Goal: Task Accomplishment & Management: Complete application form

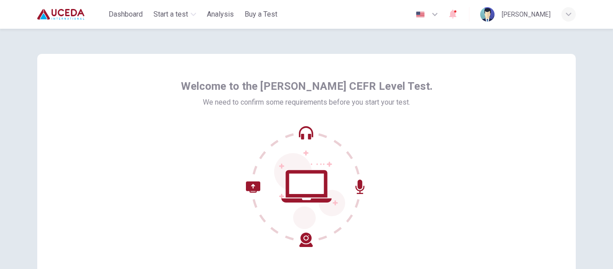
scroll to position [105, 0]
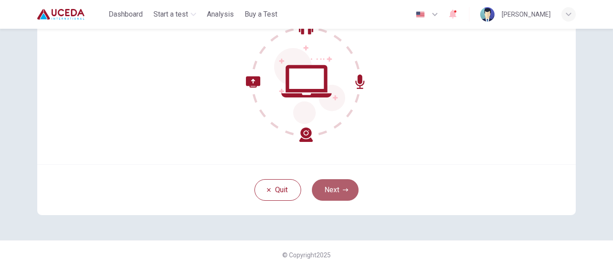
click at [334, 183] on button "Next" at bounding box center [335, 190] width 47 height 22
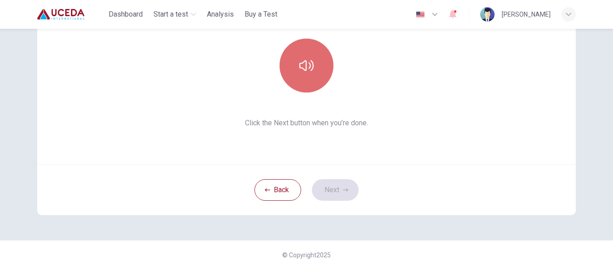
click at [305, 69] on icon "button" at bounding box center [306, 65] width 14 height 14
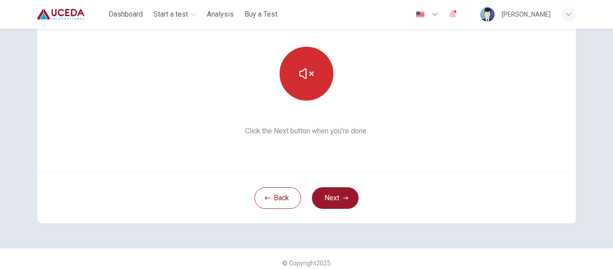
scroll to position [96, 0]
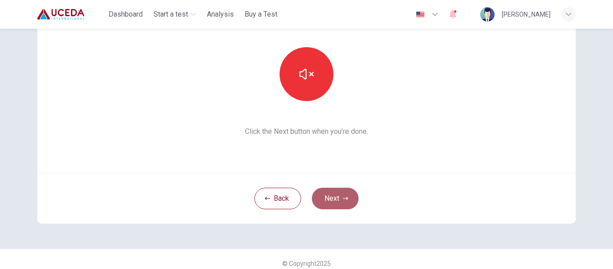
click at [324, 206] on button "Next" at bounding box center [335, 199] width 47 height 22
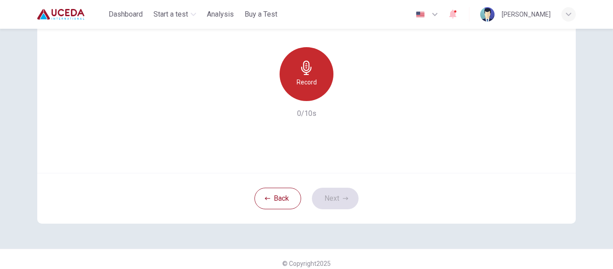
click at [303, 80] on h6 "Record" at bounding box center [307, 82] width 20 height 11
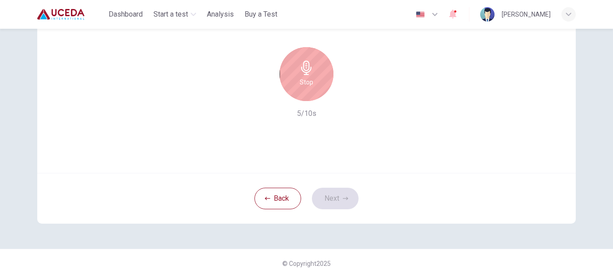
click at [303, 80] on h6 "Stop" at bounding box center [306, 82] width 13 height 11
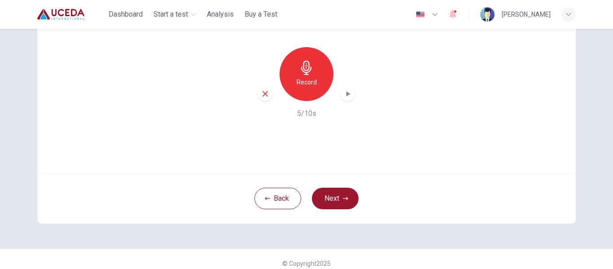
click at [341, 94] on div "button" at bounding box center [348, 94] width 14 height 14
click at [345, 96] on icon "button" at bounding box center [348, 94] width 6 height 7
click at [334, 190] on button "Next" at bounding box center [335, 199] width 47 height 22
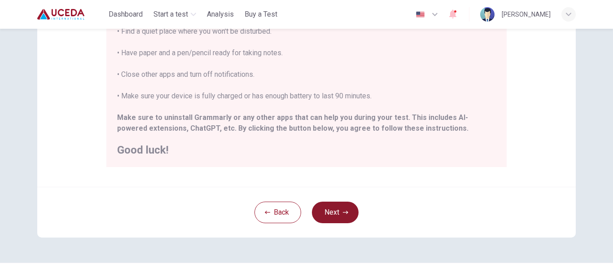
scroll to position [209, 0]
click at [334, 214] on button "Next" at bounding box center [335, 212] width 47 height 22
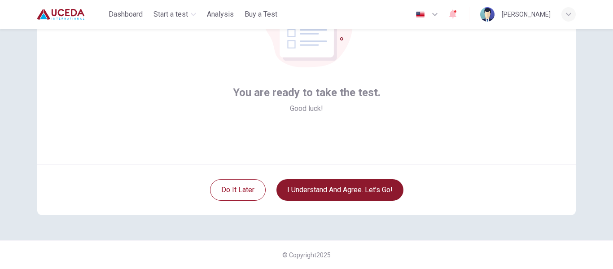
scroll to position [105, 0]
click at [336, 189] on button "I understand and agree. Let’s go!" at bounding box center [339, 190] width 127 height 22
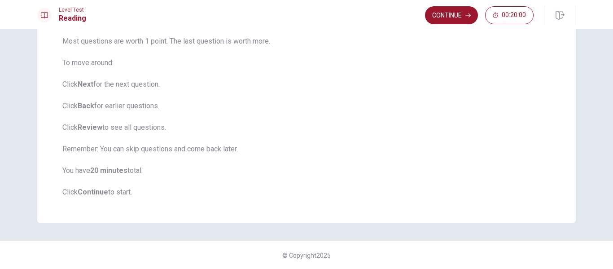
scroll to position [115, 0]
drag, startPoint x: 462, startPoint y: 18, endPoint x: 449, endPoint y: 13, distance: 13.5
click at [449, 13] on button "Continue" at bounding box center [451, 15] width 53 height 18
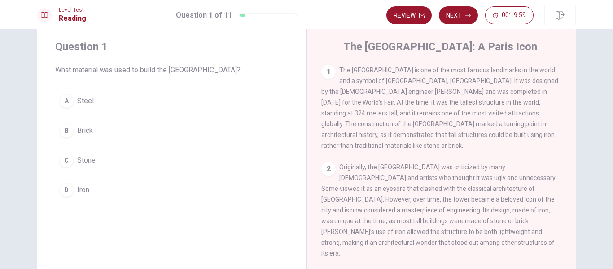
scroll to position [0, 0]
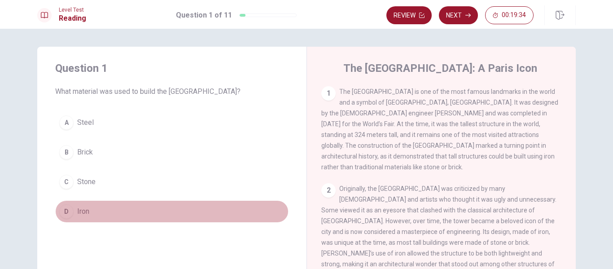
click at [79, 212] on span "Iron" at bounding box center [83, 211] width 12 height 11
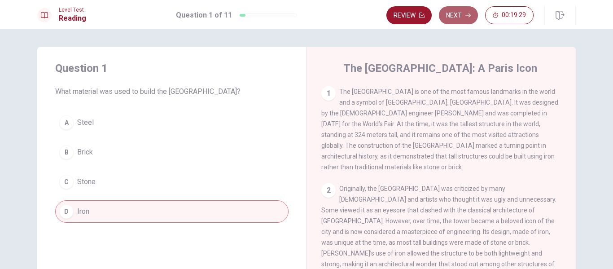
click at [456, 13] on button "Next" at bounding box center [458, 15] width 39 height 18
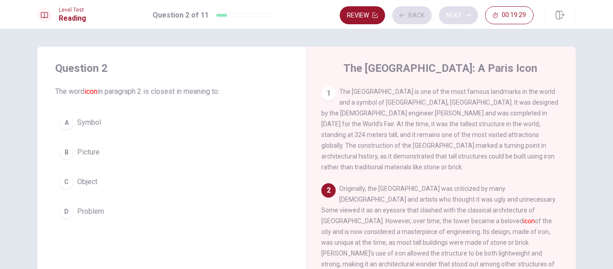
scroll to position [11, 0]
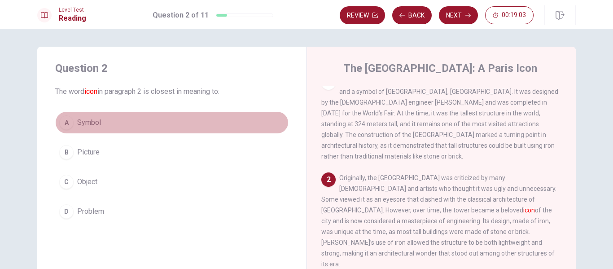
click at [88, 121] on span "Symbol" at bounding box center [89, 122] width 24 height 11
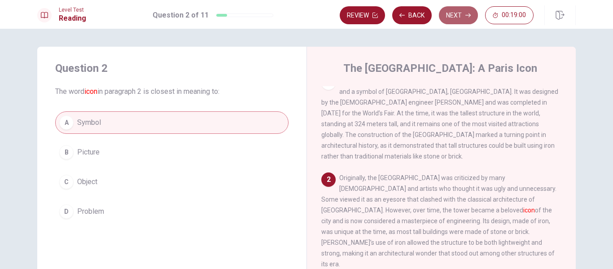
click at [456, 11] on button "Next" at bounding box center [458, 15] width 39 height 18
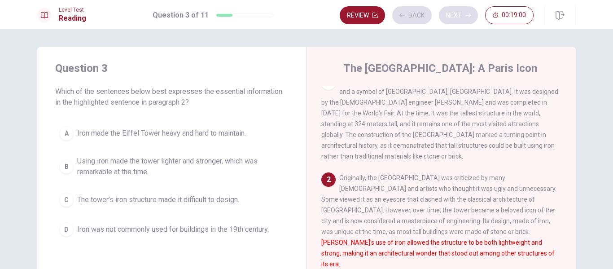
scroll to position [89, 0]
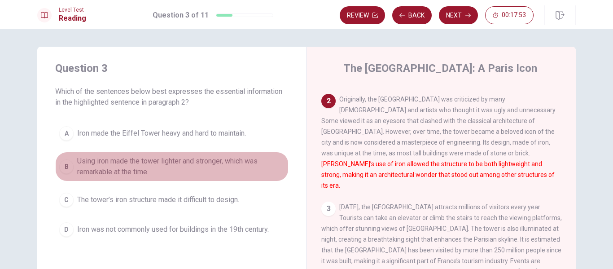
click at [126, 165] on span "Using iron made the tower lighter and stronger, which was remarkable at the tim…" at bounding box center [180, 167] width 207 height 22
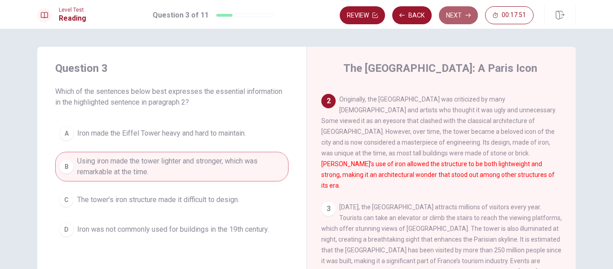
click at [457, 16] on button "Next" at bounding box center [458, 15] width 39 height 18
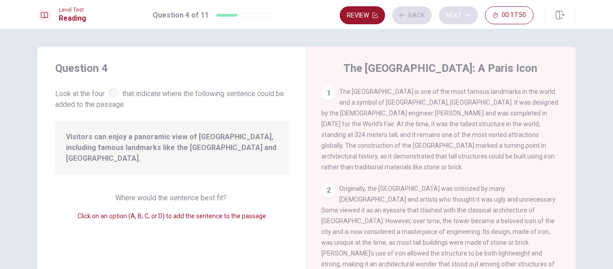
scroll to position [122, 0]
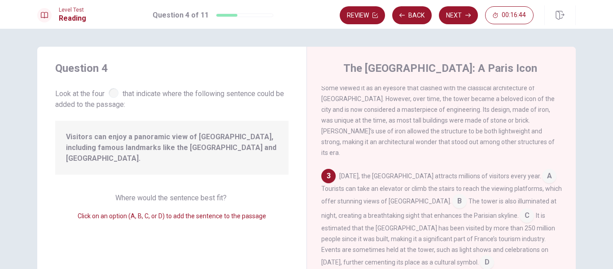
click at [542, 170] on input at bounding box center [549, 177] width 14 height 14
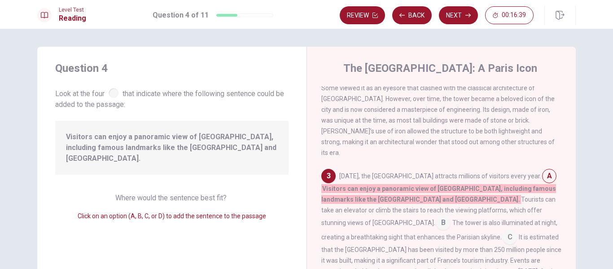
click at [542, 170] on input at bounding box center [549, 177] width 14 height 14
click at [466, 20] on button "Next" at bounding box center [458, 15] width 39 height 18
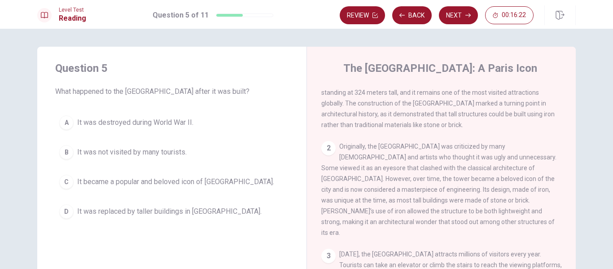
scroll to position [44, 0]
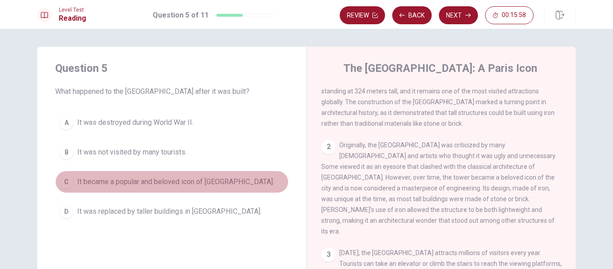
click at [63, 180] on div "C" at bounding box center [66, 182] width 14 height 14
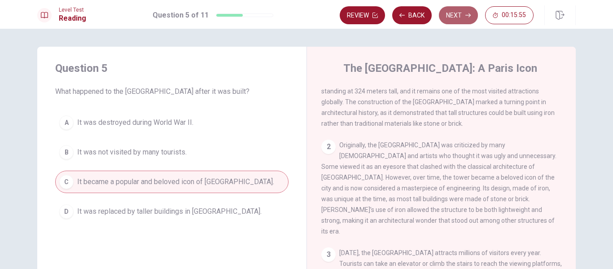
click at [457, 11] on button "Next" at bounding box center [458, 15] width 39 height 18
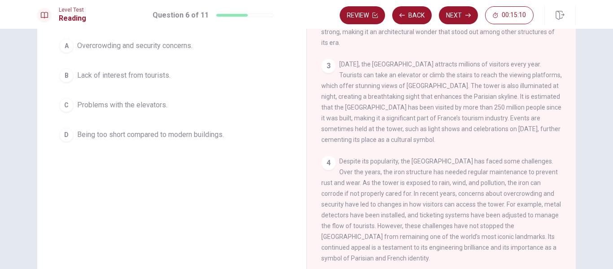
scroll to position [78, 0]
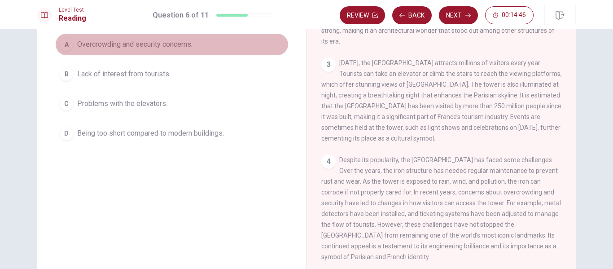
click at [119, 46] on span "Overcrowding and security concerns." at bounding box center [134, 44] width 115 height 11
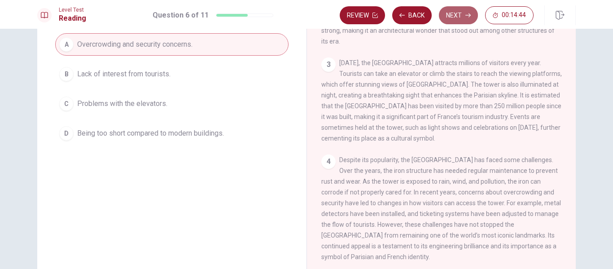
click at [461, 13] on button "Next" at bounding box center [458, 15] width 39 height 18
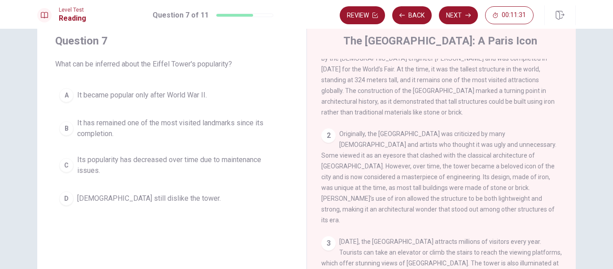
scroll to position [26, 0]
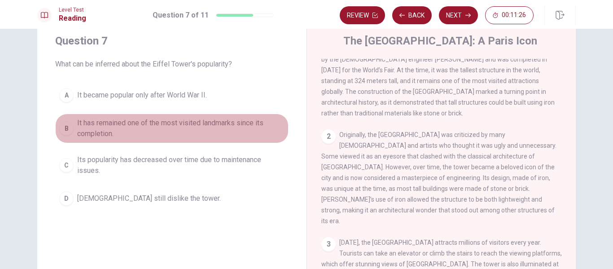
click at [140, 120] on span "It has remained one of the most visited landmarks since its completion." at bounding box center [180, 129] width 207 height 22
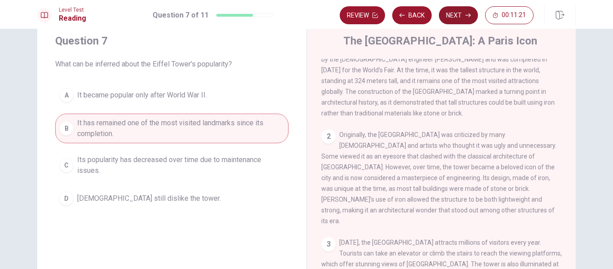
click at [456, 13] on button "Next" at bounding box center [458, 15] width 39 height 18
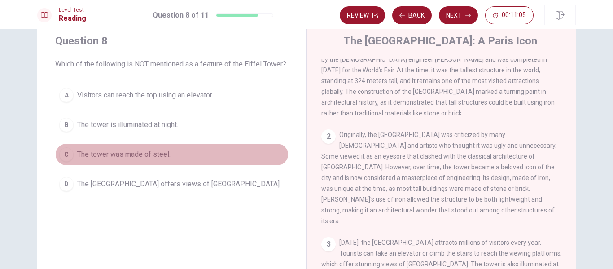
click at [117, 155] on span "The tower was made of steel." at bounding box center [123, 154] width 93 height 11
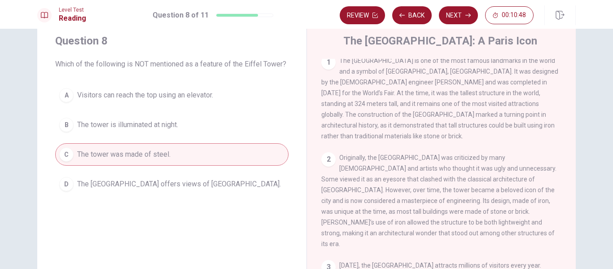
scroll to position [4, 0]
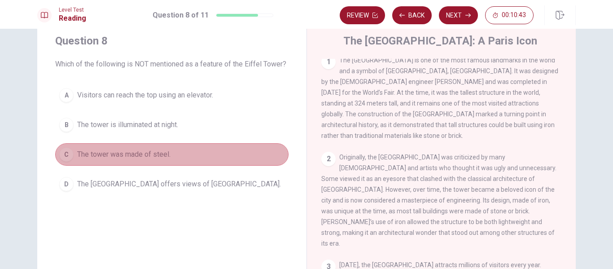
click at [122, 153] on span "The tower was made of steel." at bounding box center [123, 154] width 93 height 11
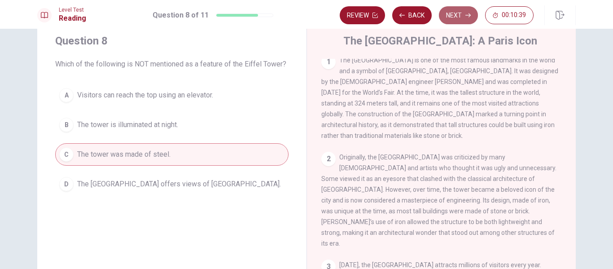
click at [456, 16] on button "Next" at bounding box center [458, 15] width 39 height 18
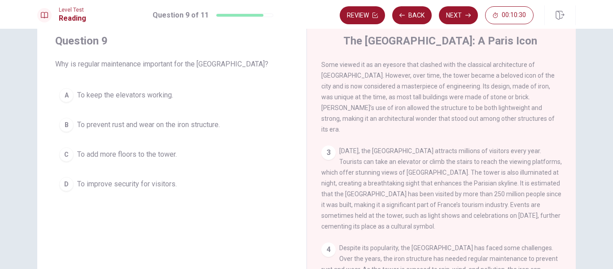
scroll to position [119, 0]
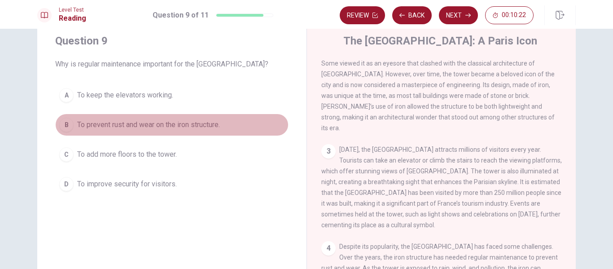
click at [201, 122] on span "To prevent rust and wear on the iron structure." at bounding box center [148, 124] width 143 height 11
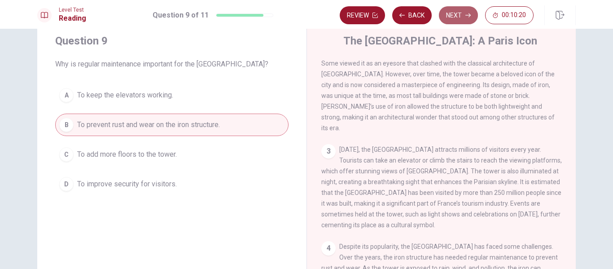
click at [457, 12] on button "Next" at bounding box center [458, 15] width 39 height 18
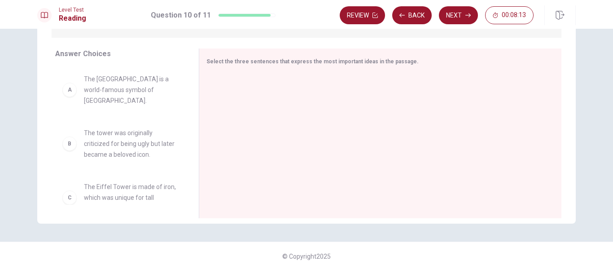
scroll to position [136, 0]
click at [112, 126] on span "The tower was originally criticized for being ugly but later became a beloved i…" at bounding box center [130, 142] width 93 height 32
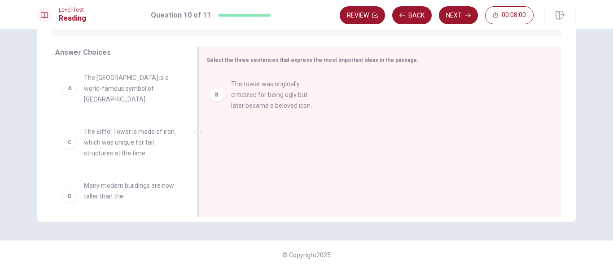
drag, startPoint x: 112, startPoint y: 126, endPoint x: 261, endPoint y: 92, distance: 152.9
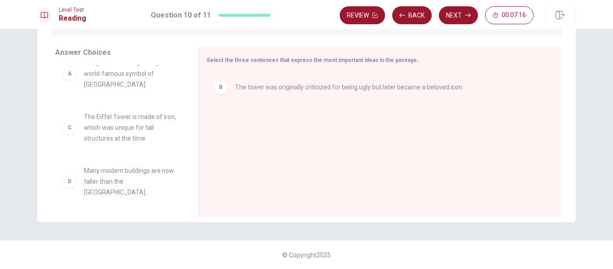
scroll to position [0, 0]
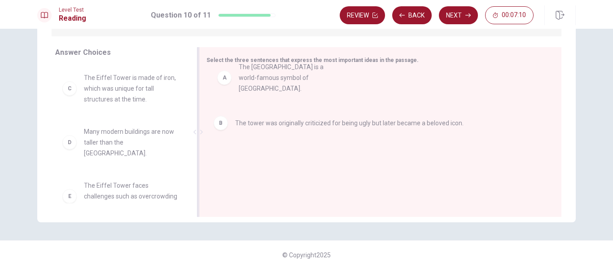
drag, startPoint x: 117, startPoint y: 88, endPoint x: 285, endPoint y: 78, distance: 167.8
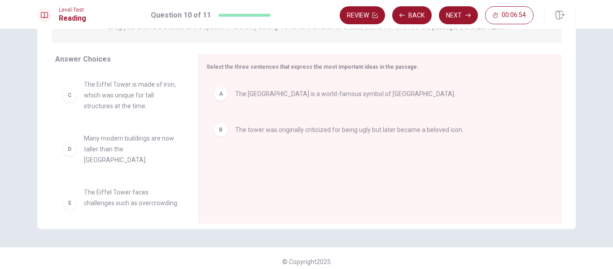
scroll to position [129, 0]
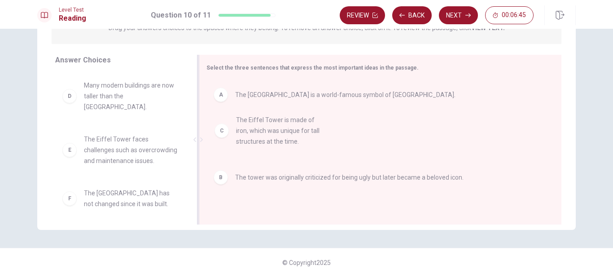
drag, startPoint x: 121, startPoint y: 97, endPoint x: 292, endPoint y: 134, distance: 174.5
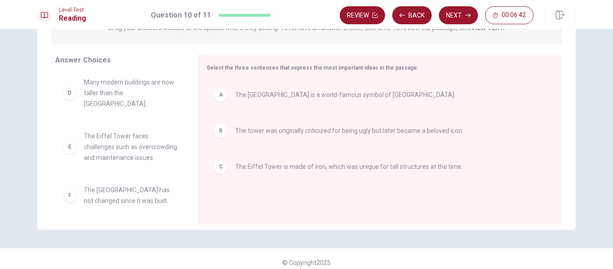
scroll to position [5, 0]
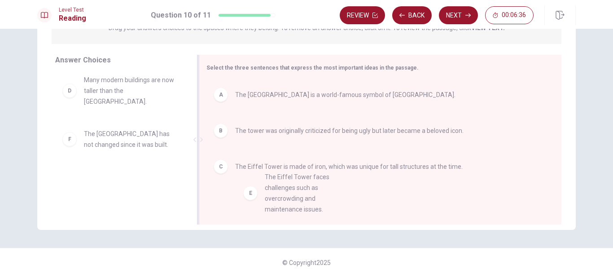
drag, startPoint x: 116, startPoint y: 140, endPoint x: 330, endPoint y: 223, distance: 229.5
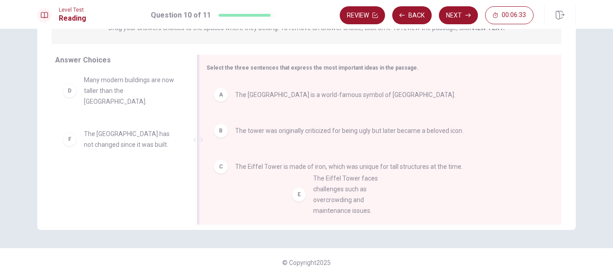
drag, startPoint x: 115, startPoint y: 136, endPoint x: 349, endPoint y: 194, distance: 241.0
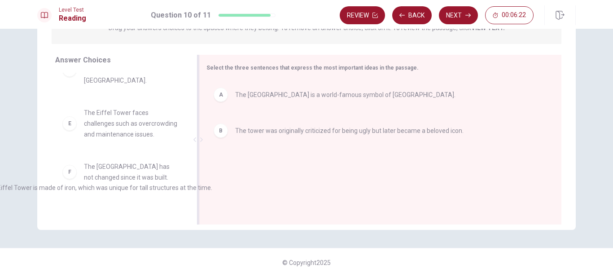
scroll to position [29, 0]
drag, startPoint x: 323, startPoint y: 171, endPoint x: 69, endPoint y: 190, distance: 255.2
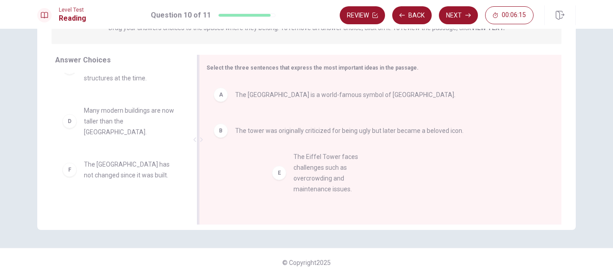
drag, startPoint x: 112, startPoint y: 164, endPoint x: 322, endPoint y: 171, distance: 209.7
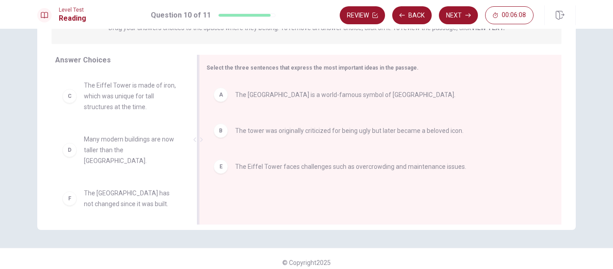
scroll to position [136, 0]
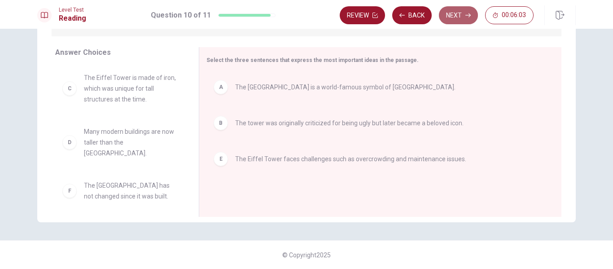
click at [460, 14] on button "Next" at bounding box center [458, 15] width 39 height 18
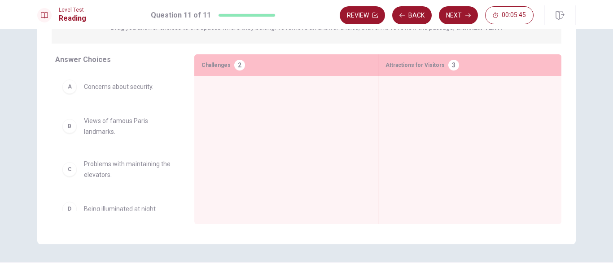
scroll to position [118, 0]
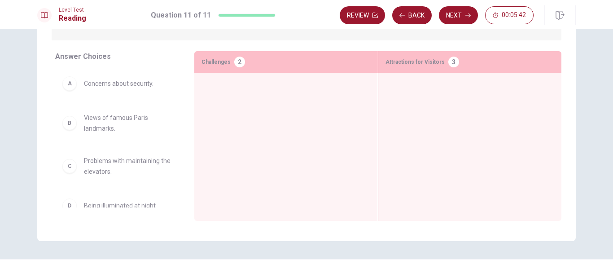
click at [97, 134] on div "B Views of famous Paris landmarks." at bounding box center [117, 123] width 125 height 36
drag, startPoint x: 97, startPoint y: 134, endPoint x: 446, endPoint y: 100, distance: 350.4
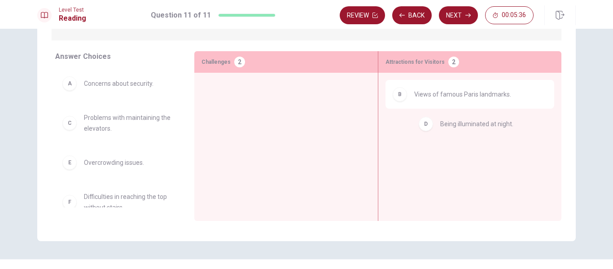
drag, startPoint x: 109, startPoint y: 167, endPoint x: 470, endPoint y: 130, distance: 362.8
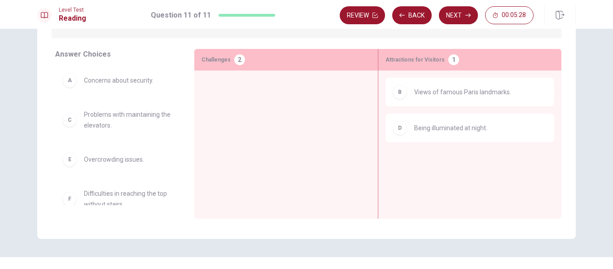
scroll to position [0, 0]
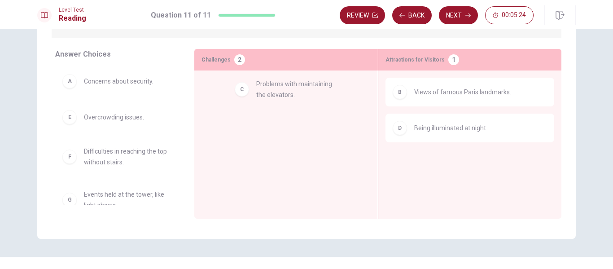
drag, startPoint x: 97, startPoint y: 118, endPoint x: 277, endPoint y: 87, distance: 182.7
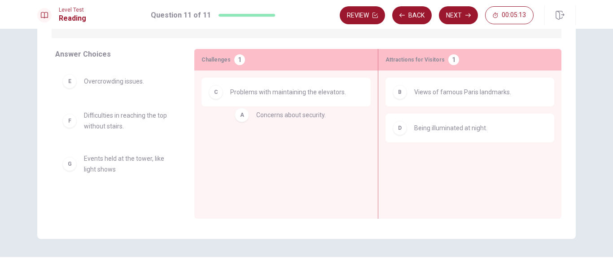
drag, startPoint x: 120, startPoint y: 87, endPoint x: 299, endPoint y: 122, distance: 183.0
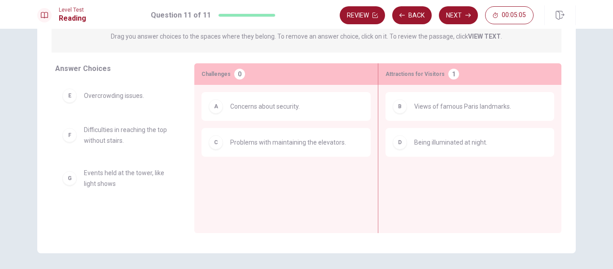
scroll to position [104, 0]
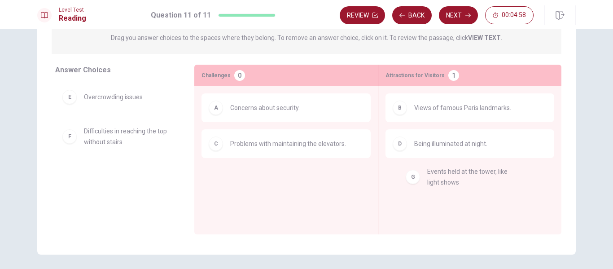
drag, startPoint x: 98, startPoint y: 176, endPoint x: 445, endPoint y: 177, distance: 346.5
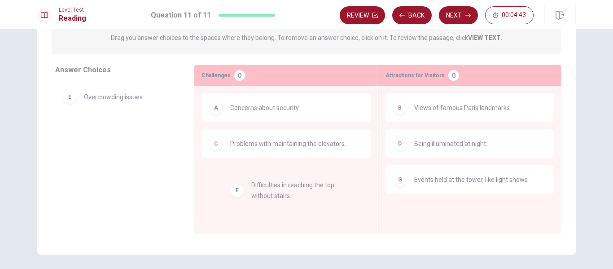
drag, startPoint x: 107, startPoint y: 136, endPoint x: 291, endPoint y: 198, distance: 194.3
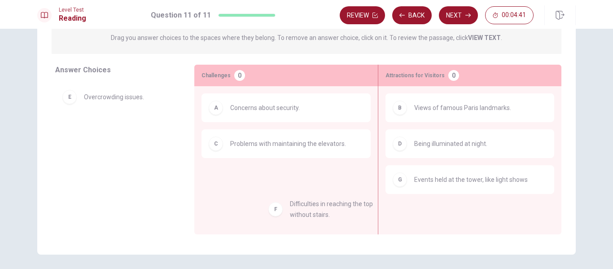
drag, startPoint x: 99, startPoint y: 135, endPoint x: 304, endPoint y: 207, distance: 217.3
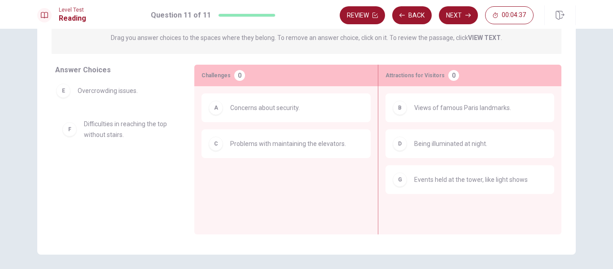
drag, startPoint x: 126, startPoint y: 103, endPoint x: 123, endPoint y: 98, distance: 5.5
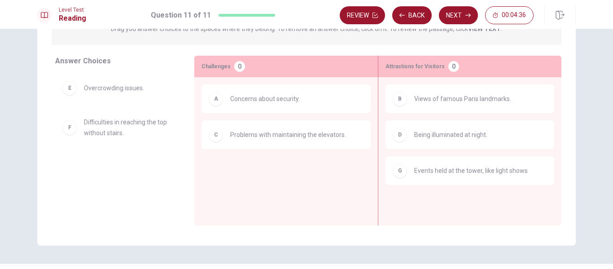
scroll to position [114, 0]
click at [447, 15] on button "Next" at bounding box center [458, 15] width 39 height 18
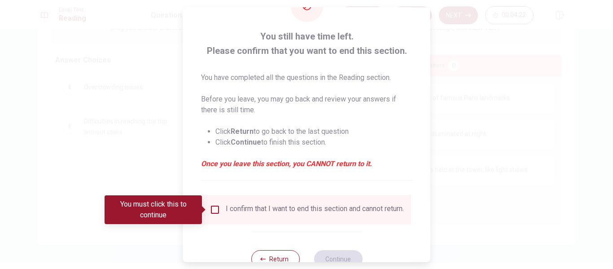
click at [299, 125] on ul "Click Return to go back to the last question Click Continue to finish this sect…" at bounding box center [306, 137] width 211 height 36
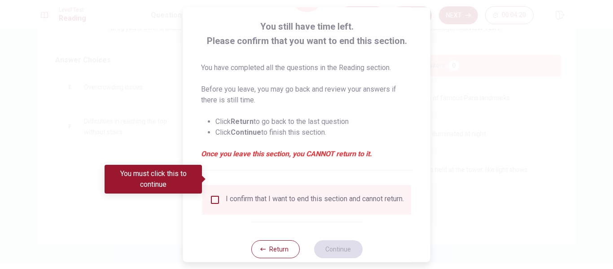
scroll to position [66, 0]
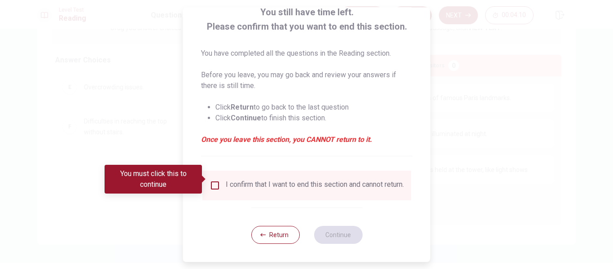
click at [215, 180] on input "You must click this to continue" at bounding box center [215, 185] width 11 height 11
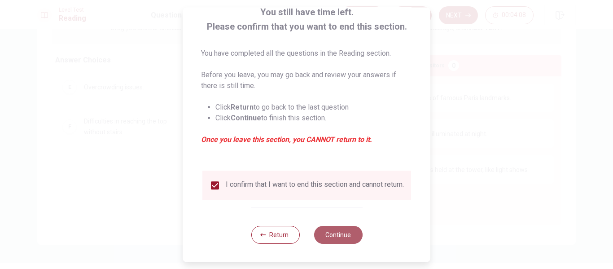
click at [346, 234] on button "Continue" at bounding box center [338, 235] width 48 height 18
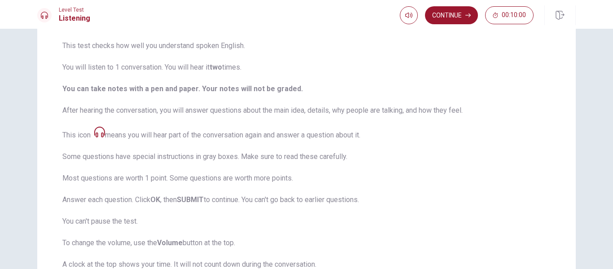
scroll to position [67, 0]
click at [449, 13] on button "Continue" at bounding box center [451, 15] width 53 height 18
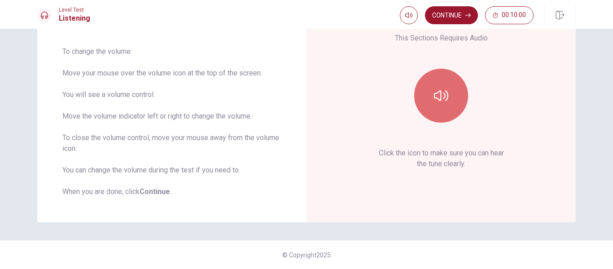
click at [439, 94] on icon "button" at bounding box center [441, 95] width 14 height 14
click at [441, 102] on icon "button" at bounding box center [441, 95] width 14 height 14
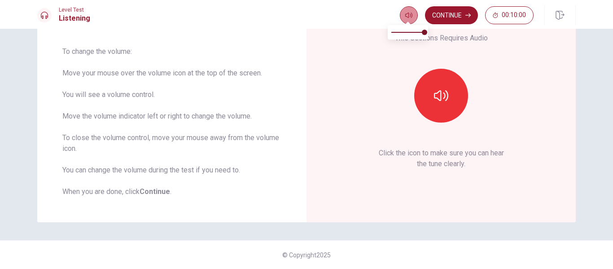
click at [408, 18] on icon "button" at bounding box center [408, 15] width 7 height 7
click at [449, 14] on button "Continue" at bounding box center [451, 15] width 53 height 18
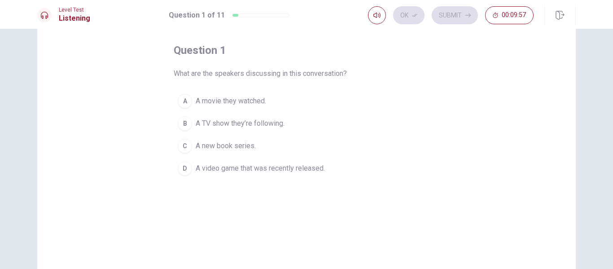
scroll to position [39, 0]
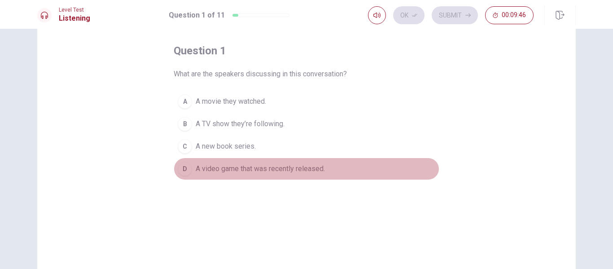
click at [196, 169] on span "A video game that was recently released." at bounding box center [260, 168] width 129 height 11
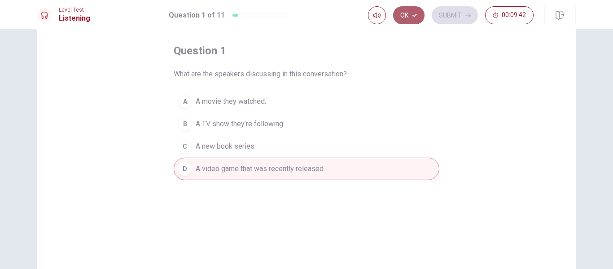
click at [409, 13] on button "Ok" at bounding box center [408, 15] width 31 height 18
click at [454, 16] on button "Submit" at bounding box center [455, 15] width 46 height 18
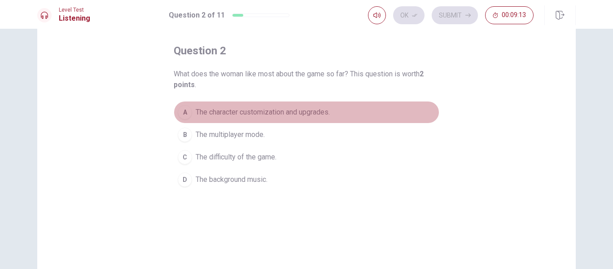
click at [224, 111] on span "The character customization and upgrades." at bounding box center [263, 112] width 134 height 11
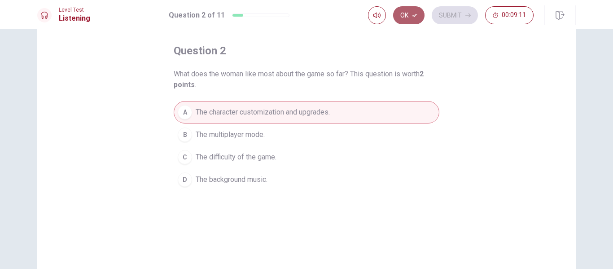
click at [408, 14] on button "Ok" at bounding box center [408, 15] width 31 height 18
click at [455, 14] on button "Submit" at bounding box center [455, 15] width 46 height 18
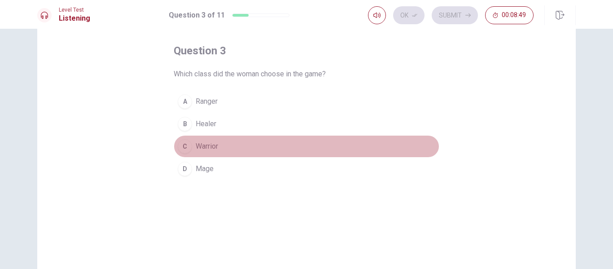
click at [202, 149] on span "Warrior" at bounding box center [207, 146] width 22 height 11
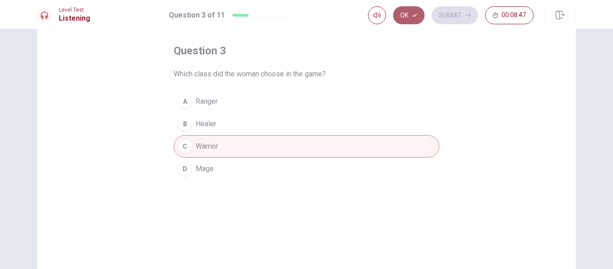
click at [408, 12] on button "Ok" at bounding box center [408, 15] width 31 height 18
click at [452, 14] on button "Submit" at bounding box center [455, 15] width 46 height 18
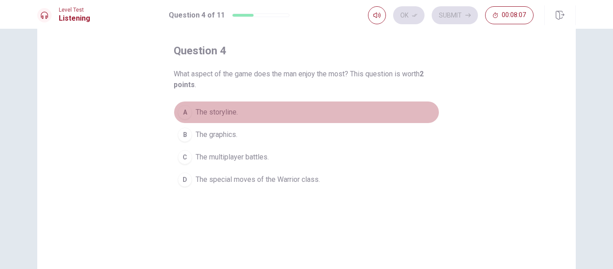
click at [210, 110] on span "The storyline." at bounding box center [217, 112] width 42 height 11
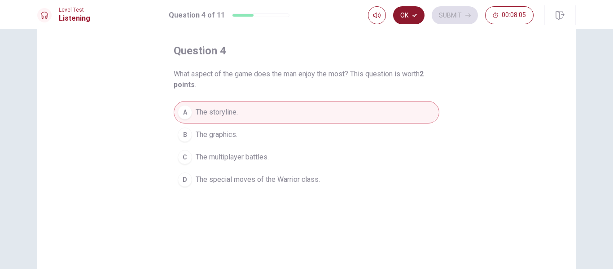
click at [407, 12] on button "Ok" at bounding box center [408, 15] width 31 height 18
click at [453, 13] on button "Submit" at bounding box center [455, 15] width 46 height 18
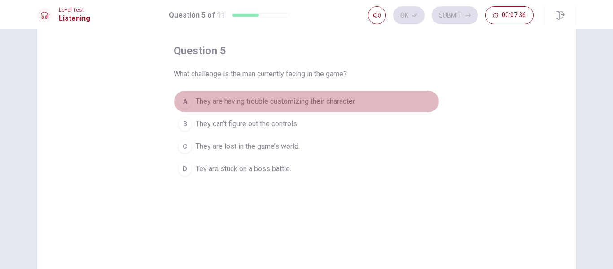
click at [201, 99] on span "They are having trouble customizing their character." at bounding box center [276, 101] width 160 height 11
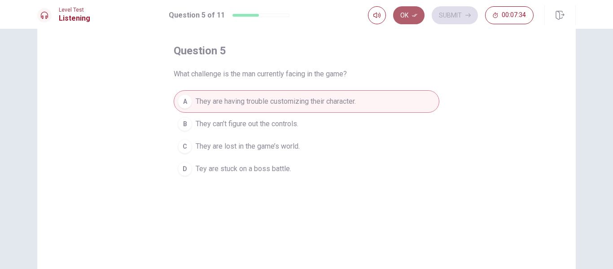
click at [406, 10] on button "Ok" at bounding box center [408, 15] width 31 height 18
click at [455, 14] on button "Submit" at bounding box center [455, 15] width 46 height 18
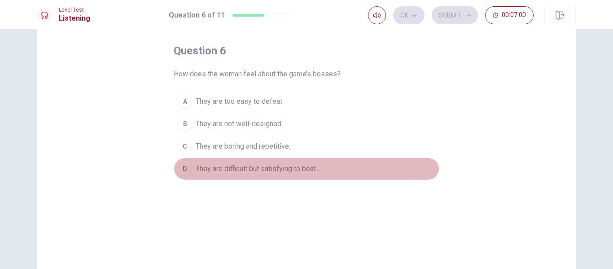
click at [206, 168] on span "They are difficult but satisfying to beat." at bounding box center [257, 168] width 122 height 11
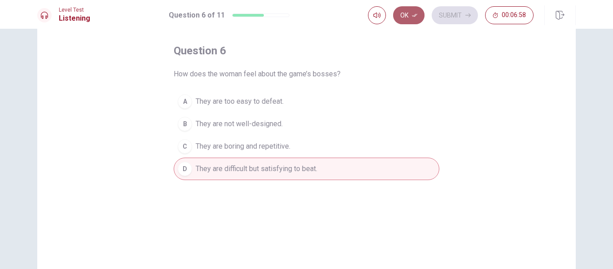
click at [403, 14] on button "Ok" at bounding box center [408, 15] width 31 height 18
click at [456, 13] on button "Submit" at bounding box center [455, 15] width 46 height 18
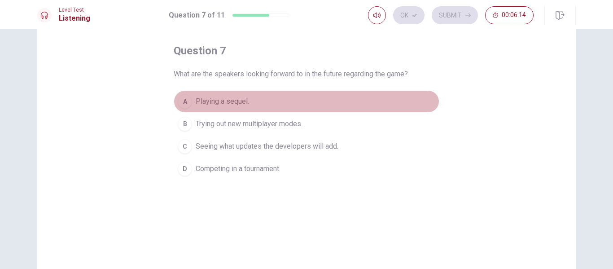
click at [217, 102] on span "Playing a sequel." at bounding box center [222, 101] width 53 height 11
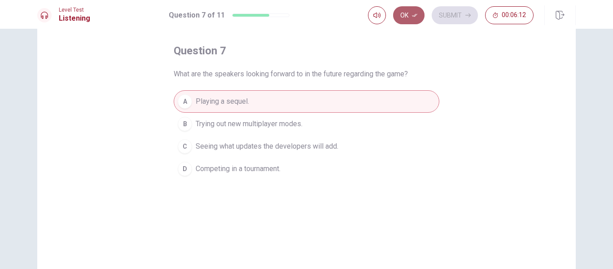
click at [409, 11] on button "Ok" at bounding box center [408, 15] width 31 height 18
click at [453, 15] on button "Submit" at bounding box center [455, 15] width 46 height 18
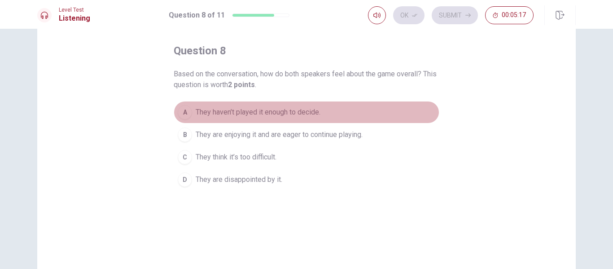
click at [198, 114] on span "They haven’t played it enough to decide." at bounding box center [258, 112] width 125 height 11
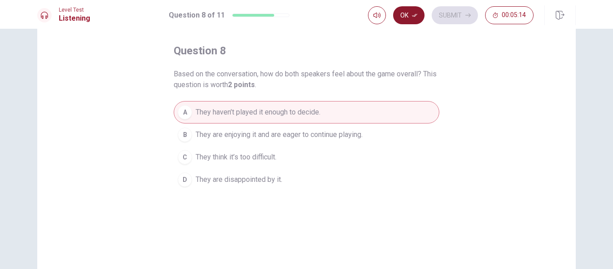
click at [407, 15] on button "Ok" at bounding box center [408, 15] width 31 height 18
click at [459, 14] on button "Submit" at bounding box center [455, 15] width 46 height 18
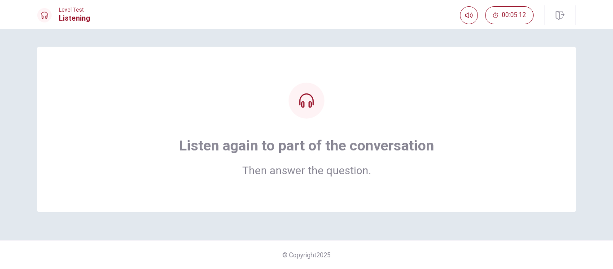
scroll to position [0, 0]
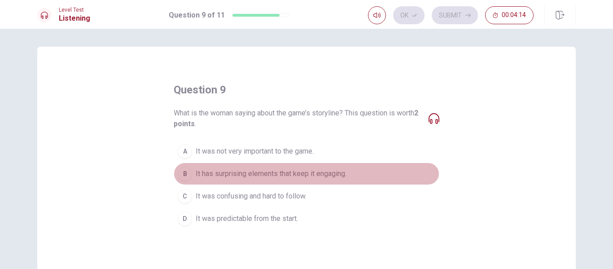
click at [234, 175] on span "It has surprising elements that keep it engaging." at bounding box center [271, 173] width 151 height 11
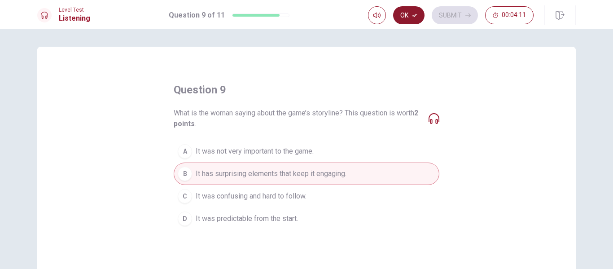
drag, startPoint x: 443, startPoint y: 12, endPoint x: 411, endPoint y: 12, distance: 31.9
click at [411, 12] on div "Ok Submit 00:04:11" at bounding box center [451, 15] width 166 height 18
click at [411, 12] on button "Ok" at bounding box center [408, 15] width 31 height 18
click at [455, 14] on button "Submit" at bounding box center [455, 15] width 46 height 18
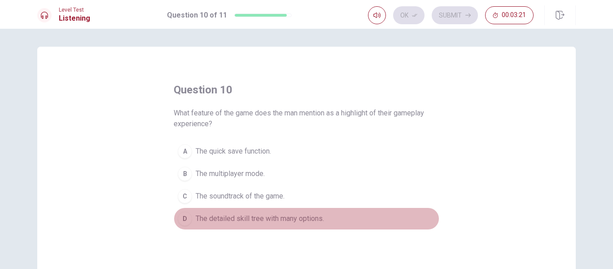
click at [202, 219] on span "The detailed skill tree with many options." at bounding box center [260, 218] width 128 height 11
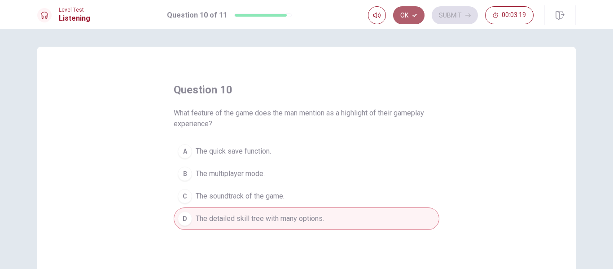
click at [410, 15] on button "Ok" at bounding box center [408, 15] width 31 height 18
click at [452, 13] on button "Submit" at bounding box center [455, 15] width 46 height 18
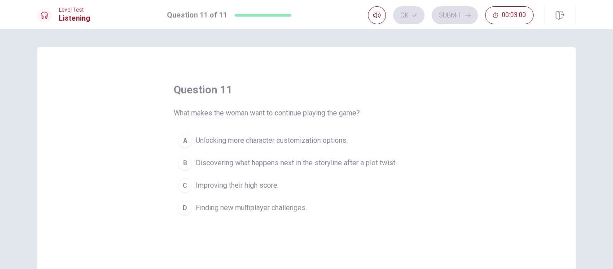
click at [213, 159] on span "Discovering what happens next in the storyline after a plot twist." at bounding box center [296, 163] width 201 height 11
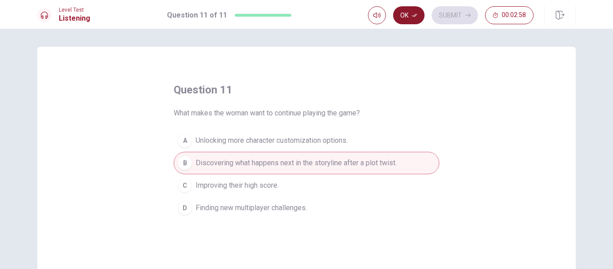
click at [410, 13] on button "Ok" at bounding box center [408, 15] width 31 height 18
click at [454, 15] on button "Submit" at bounding box center [455, 15] width 46 height 18
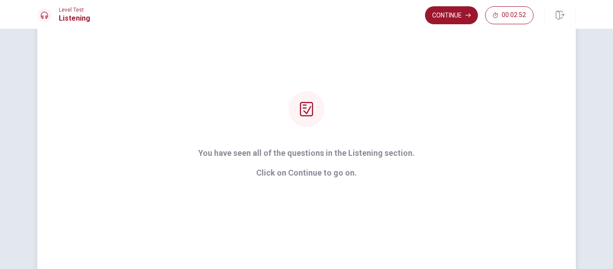
scroll to position [61, 0]
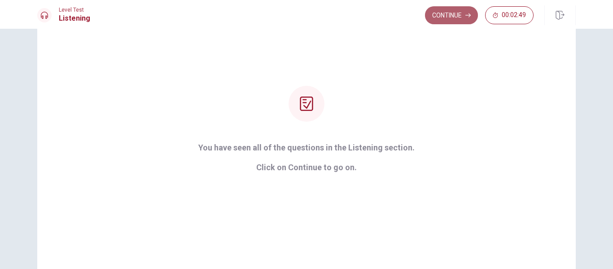
click at [452, 10] on button "Continue" at bounding box center [451, 15] width 53 height 18
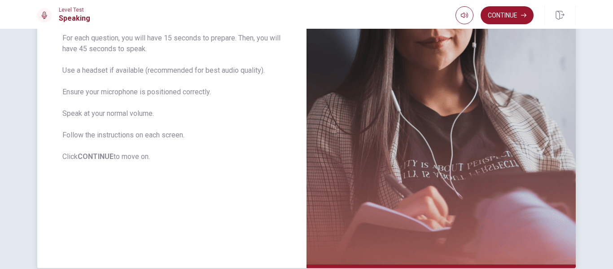
scroll to position [171, 0]
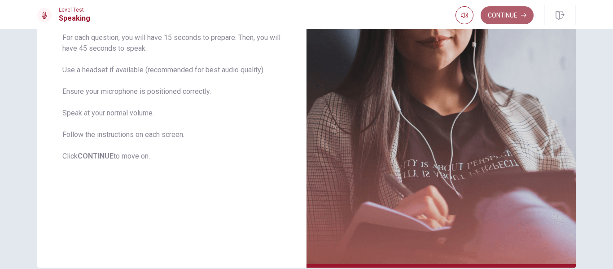
click at [501, 14] on button "Continue" at bounding box center [507, 15] width 53 height 18
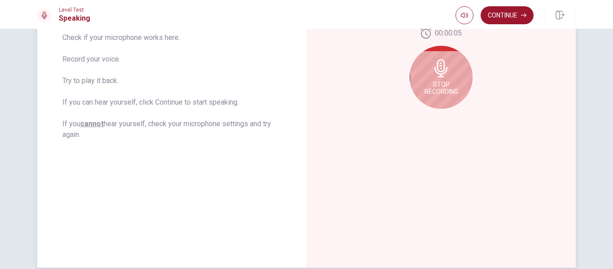
click at [437, 74] on icon at bounding box center [440, 68] width 13 height 18
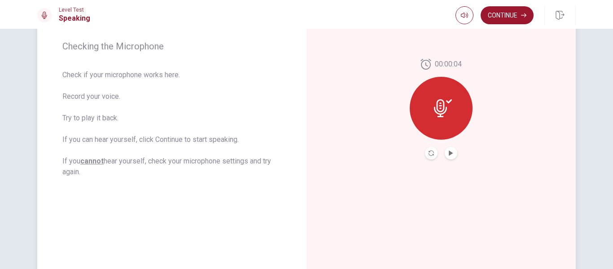
scroll to position [134, 0]
click at [438, 105] on icon at bounding box center [440, 108] width 13 height 18
click at [449, 153] on icon "Play Audio" at bounding box center [451, 152] width 4 height 5
click at [438, 117] on div at bounding box center [441, 107] width 63 height 63
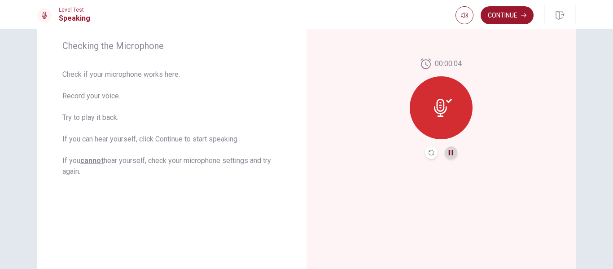
click at [449, 152] on icon "Pause Audio" at bounding box center [450, 152] width 5 height 5
click at [449, 152] on icon "Play Audio" at bounding box center [451, 152] width 4 height 5
click at [441, 110] on icon at bounding box center [440, 108] width 13 height 18
click at [504, 16] on button "Continue" at bounding box center [507, 15] width 53 height 18
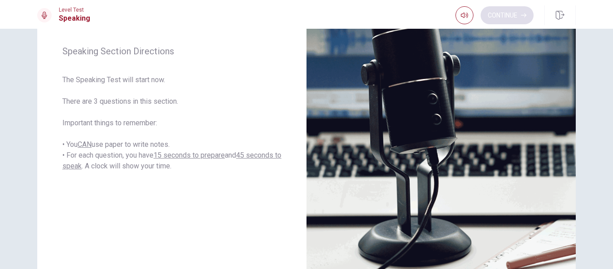
click at [504, 16] on div "Continue" at bounding box center [495, 15] width 78 height 18
click at [505, 16] on button "Continue" at bounding box center [507, 15] width 53 height 18
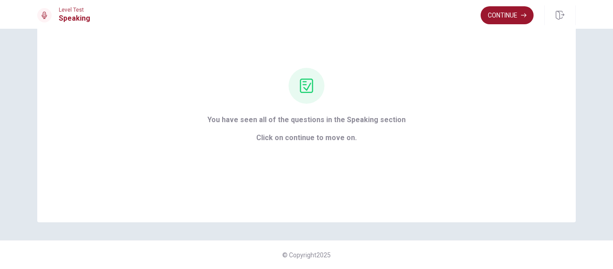
scroll to position [58, 0]
click at [512, 13] on button "Continue" at bounding box center [507, 15] width 53 height 18
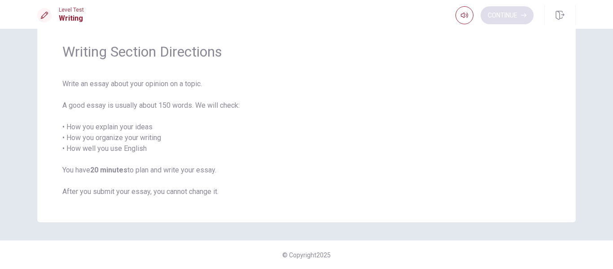
scroll to position [29, 0]
click at [502, 15] on button "Continue" at bounding box center [507, 15] width 53 height 18
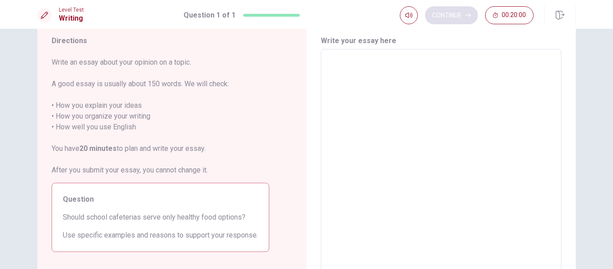
scroll to position [134, 0]
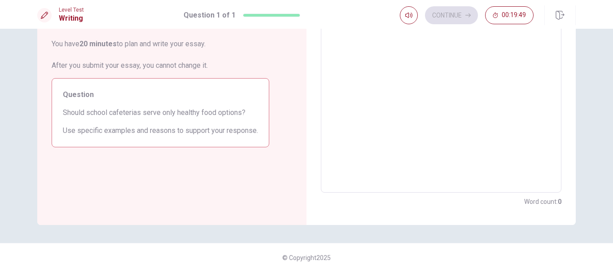
click at [450, 14] on div "Continue 00:19:49" at bounding box center [467, 15] width 134 height 18
drag, startPoint x: 350, startPoint y: 91, endPoint x: 356, endPoint y: 123, distance: 32.9
click at [356, 123] on textarea at bounding box center [441, 68] width 228 height 233
click at [363, 71] on textarea at bounding box center [441, 68] width 228 height 233
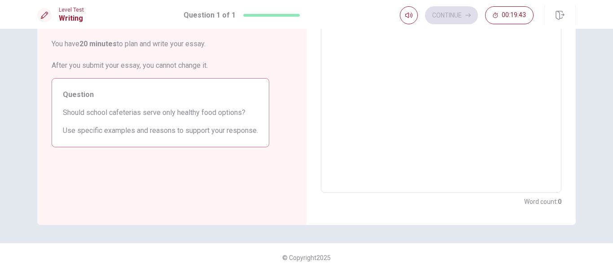
click at [362, 73] on textarea at bounding box center [441, 68] width 228 height 233
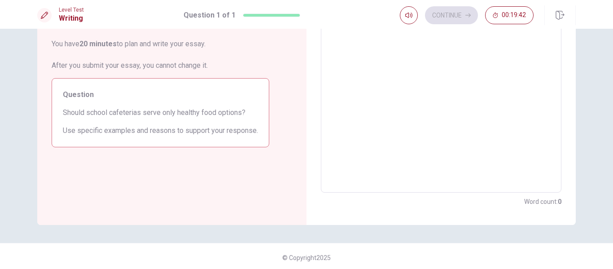
click at [362, 73] on textarea at bounding box center [441, 68] width 228 height 233
click at [362, 76] on textarea at bounding box center [441, 68] width 228 height 233
click at [442, 13] on div "Continue 00:19:39" at bounding box center [467, 15] width 134 height 18
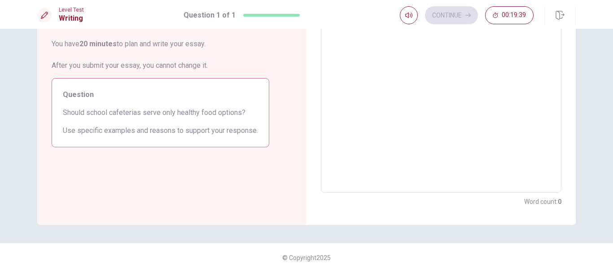
click at [442, 13] on div "Continue 00:19:39" at bounding box center [467, 15] width 134 height 18
click at [186, 113] on span "Should school cafeterias serve only healthy food options?" at bounding box center [160, 112] width 195 height 11
click at [411, 98] on textarea at bounding box center [441, 68] width 228 height 233
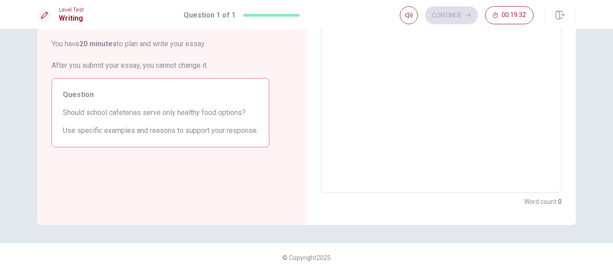
type textarea "a"
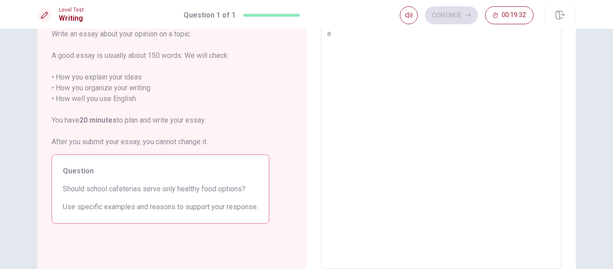
type textarea "x"
type textarea "aa"
type textarea "x"
type textarea "aaa"
type textarea "x"
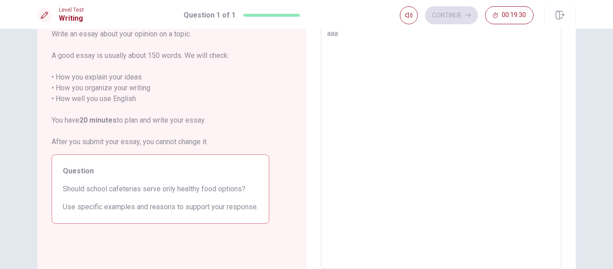
type textarea "aa"
type textarea "x"
type textarea "a"
type textarea "x"
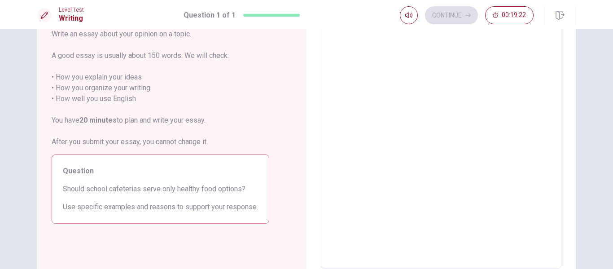
type textarea "x"
click at [417, 81] on textarea at bounding box center [441, 144] width 228 height 233
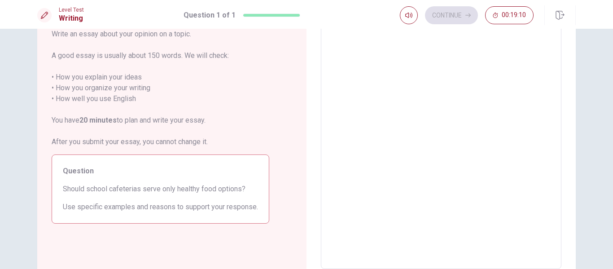
click at [338, 143] on button "Click to reconnect" at bounding box center [372, 152] width 68 height 18
click at [417, 80] on textarea at bounding box center [441, 144] width 228 height 233
type textarea "x"
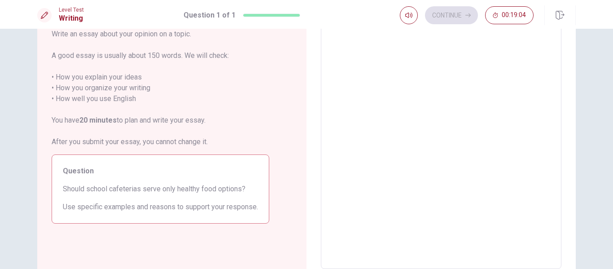
type textarea "S"
type textarea "x"
type textarea "St"
type textarea "x"
type textarea "Stu"
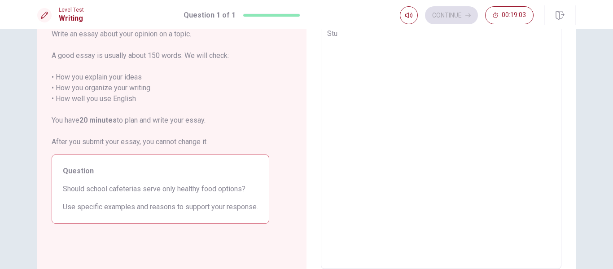
type textarea "x"
type textarea "Stud"
type textarea "x"
type textarea "Stude"
type textarea "x"
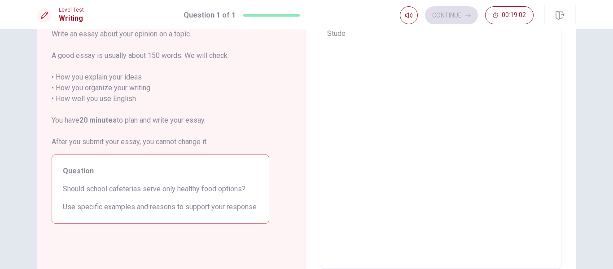
type textarea "Studen"
type textarea "x"
type textarea "Student"
type textarea "x"
type textarea "Students"
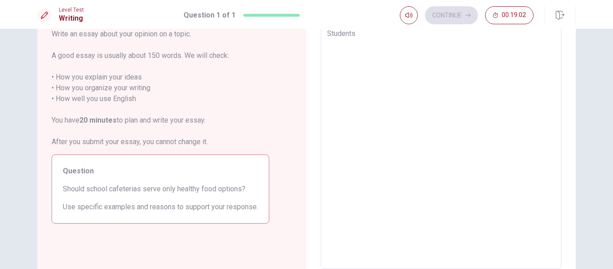
type textarea "x"
type textarea "Students"
type textarea "x"
type textarea "Students e"
type textarea "x"
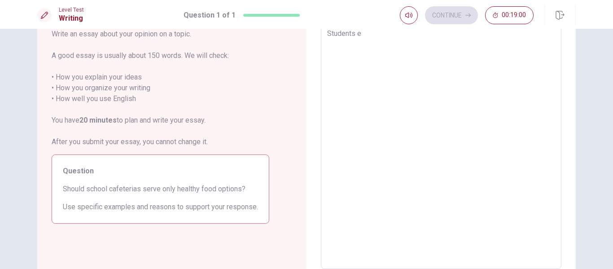
type textarea "Students ex"
type textarea "x"
type textarea "Students exp"
type textarea "x"
type textarea "Students expe"
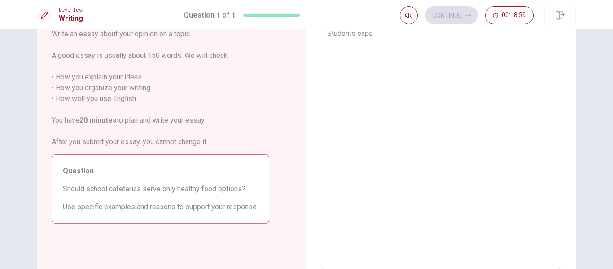
type textarea "x"
type textarea "Students expen"
type textarea "x"
type textarea "Students expend"
type textarea "x"
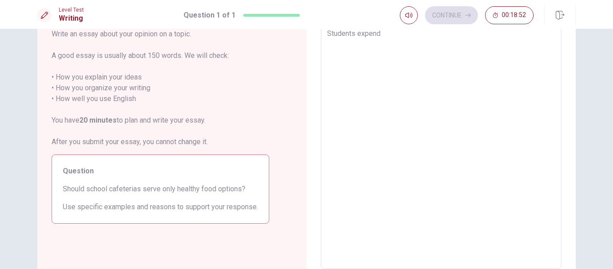
type textarea "Students expend"
type textarea "x"
type textarea "Students expend m"
type textarea "x"
type textarea "Students expend ma"
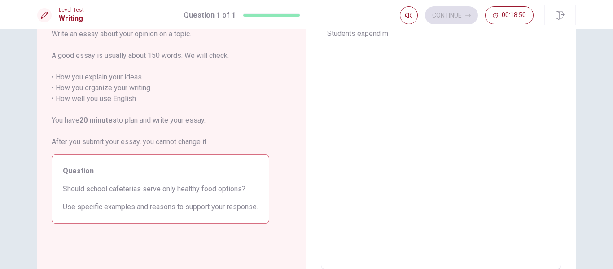
type textarea "x"
type textarea "Students expend man"
type textarea "x"
type textarea "Students expend many"
type textarea "x"
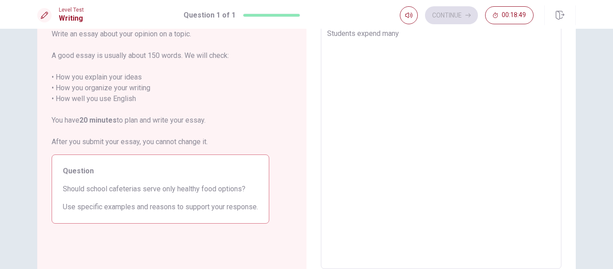
type textarea "Students expend many"
type textarea "x"
type textarea "Students expend many h"
type textarea "x"
type textarea "Students expend many ho"
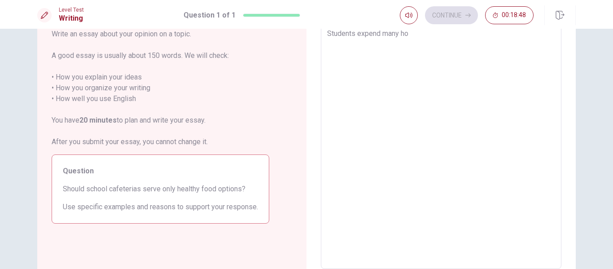
type textarea "x"
type textarea "Students expend many hou"
type textarea "x"
type textarea "Students expend many hour"
type textarea "x"
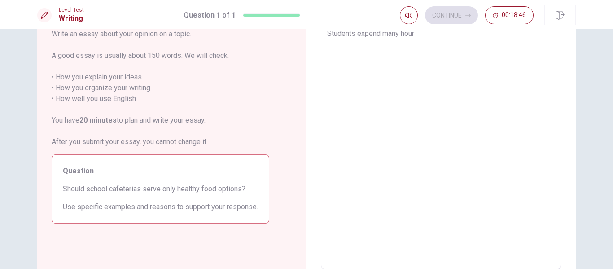
type textarea "Students expend many hours"
type textarea "x"
type textarea "Students expend many hours"
type textarea "x"
type textarea "Students expend many hours a"
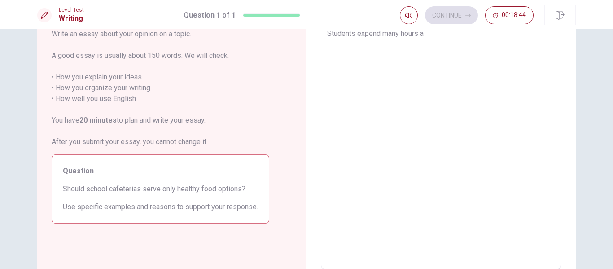
type textarea "x"
type textarea "Students expend many hours at"
type textarea "x"
type textarea "Students expend many hours at"
type textarea "x"
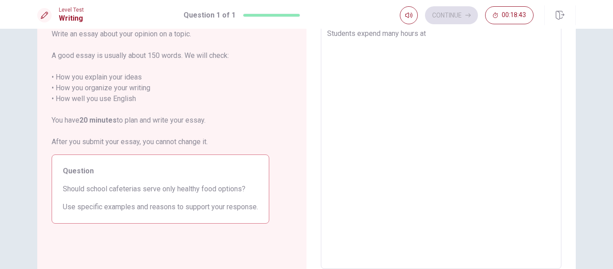
type textarea "Students expend many hours at s"
type textarea "x"
type textarea "Students expend many hours at [GEOGRAPHIC_DATA]"
type textarea "x"
type textarea "Students expend many hours at sch"
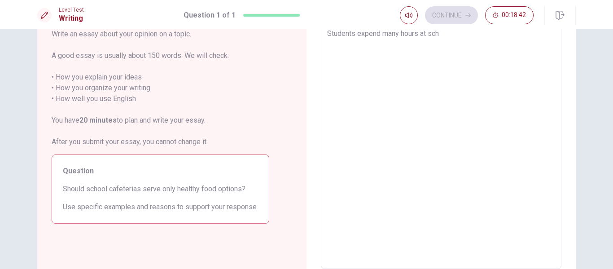
type textarea "x"
type textarea "Students expend many hours at scho"
type textarea "x"
type textarea "Students expend many hours at schoo"
type textarea "x"
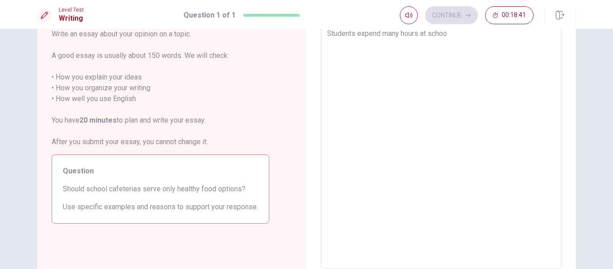
type textarea "Students expend many hours at school"
type textarea "x"
type textarea "Students expend many hours at school,"
type textarea "x"
type textarea "Students expend many hours at school,"
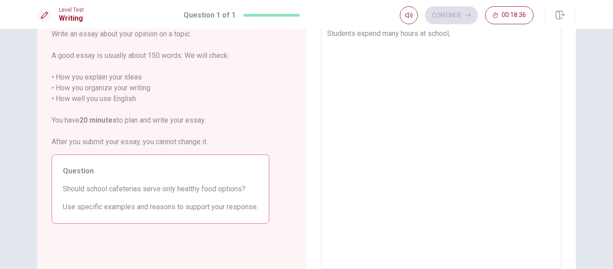
type textarea "x"
type textarea "Students expend many hours at school, a"
type textarea "x"
type textarea "Students expend many hours at school, at"
type textarea "x"
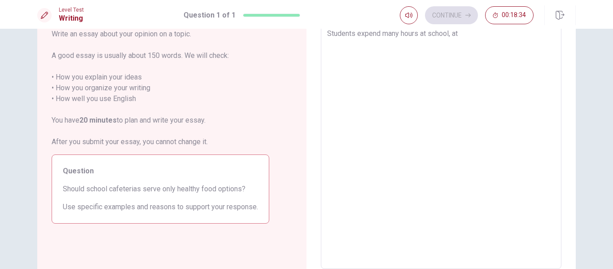
type textarea "Students expend many hours at school, at"
type textarea "x"
type textarea "Students expend many hours at school, at l"
type textarea "x"
type textarea "Students expend many hours at school, at [GEOGRAPHIC_DATA]"
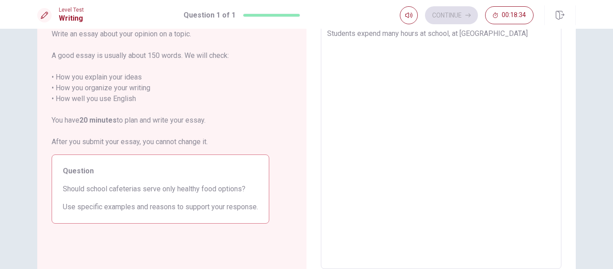
type textarea "x"
type textarea "Students expend many hours at school, at [GEOGRAPHIC_DATA]"
type textarea "x"
type textarea "Students expend many hours at school, at less"
type textarea "x"
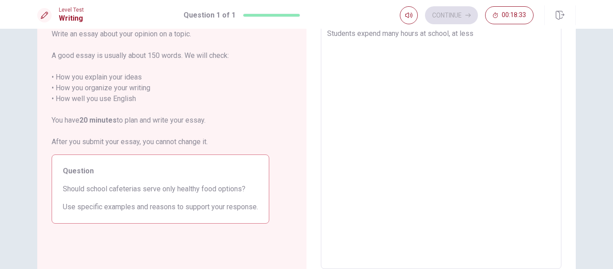
type textarea "Students expend many hours at school, at less"
type textarea "x"
type textarea "Students expend many hours at school, at less 8"
type textarea "x"
type textarea "Students expend many hours at school, at less 8"
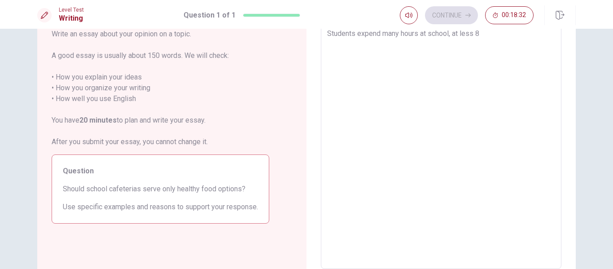
type textarea "x"
type textarea "Students expend many hours at school, at less 8 h"
type textarea "x"
type textarea "Students expend many hours at school, at less 8 ho"
type textarea "x"
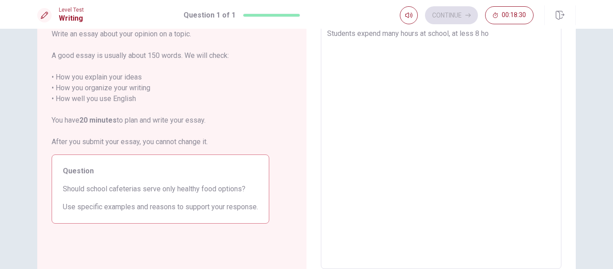
type textarea "Students expend many hours at school, at less 8 hou"
type textarea "x"
type textarea "Students expend many hours at school, at less 8 hour"
type textarea "x"
type textarea "Students expend many hours at school, at less 8 hours"
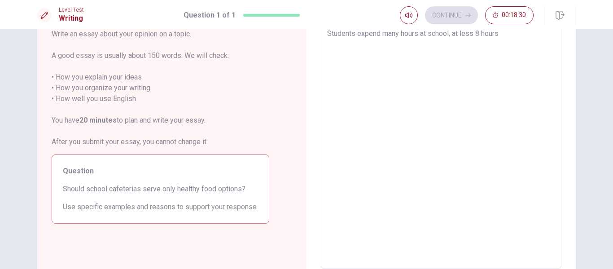
type textarea "x"
type textarea "Students expend many hours at school, at less 8 hours"
type textarea "x"
type textarea "Students expend many hours at school, at less 8 hours p"
type textarea "x"
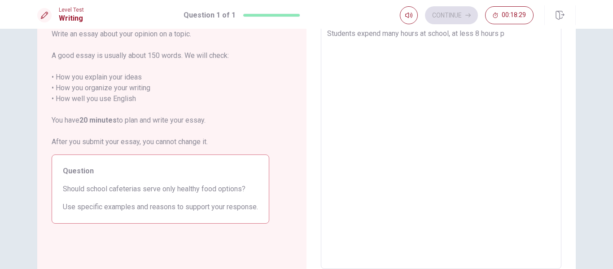
type textarea "Students expend many hours at school, at less 8 hours pe"
type textarea "x"
type textarea "Students expend many hours at school, at less 8 hours per"
type textarea "x"
type textarea "Students expend many hours at school, at less 8 hours per"
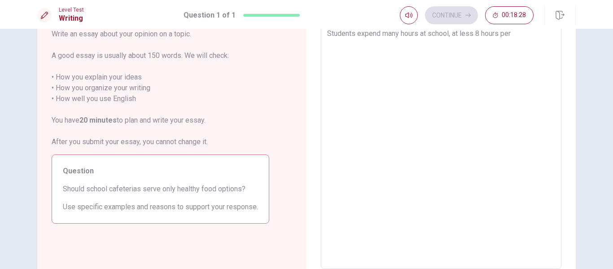
type textarea "x"
type textarea "Students expend many hours at school, at less 8 hours per d"
type textarea "x"
type textarea "Students expend many hours at school, at less 8 hours per da"
type textarea "x"
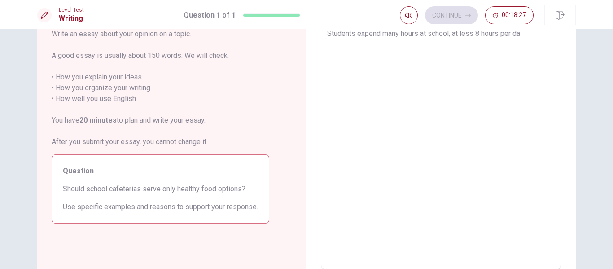
type textarea "Students expend many hours at school, at less 8 hours per day"
type textarea "x"
type textarea "Students expend many hours at school, at less 8 hours per day,"
type textarea "x"
type textarea "Students expend many hours at school, at less 8 hours per day,"
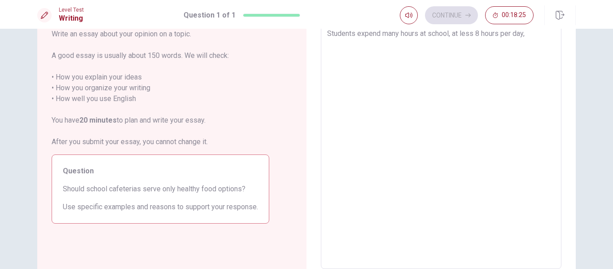
type textarea "x"
type textarea "Students expend many hours at school, at less 8 hours per day, f"
type textarea "x"
type textarea "Students expend many hours at school, at less 8 hours per day, fi"
type textarea "x"
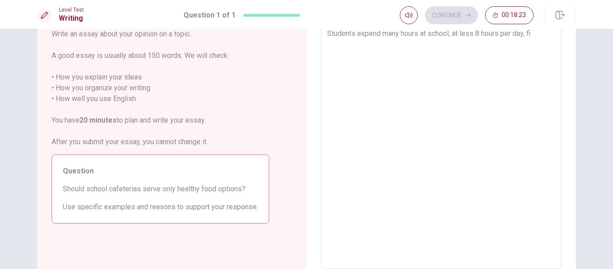
type textarea "Students expend many hours at school, at less 8 hours per day, fiv"
type textarea "x"
type textarea "Students expend many hours at school, at less 8 hours per day, five"
type textarea "x"
type textarea "Students expend many hours at school, at less 8 hours per day, five"
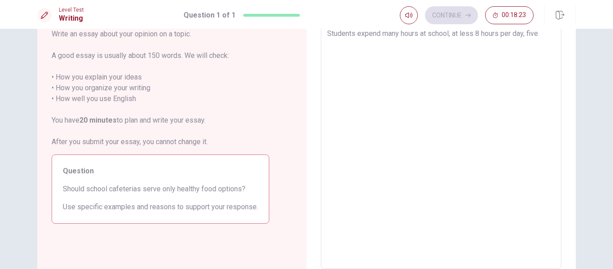
type textarea "x"
type textarea "Students expend many hours at school, at less 8 hours per day, five d"
type textarea "x"
type textarea "Students expend many hours at school, at less 8 hours per day, five da"
type textarea "x"
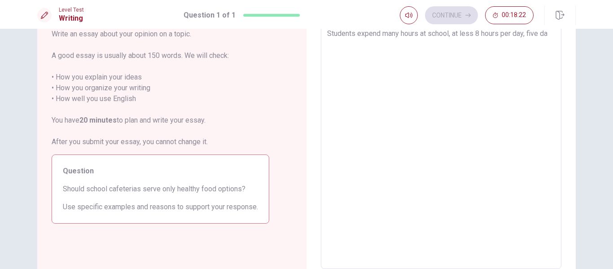
type textarea "Students expend many hours at school, at less 8 hours per day, five day"
type textarea "x"
type textarea "Students expend many hours at school, at less 8 hours per day, five days"
type textarea "x"
type textarea "Students expend many hours at school, at less 8 hours per day, five days"
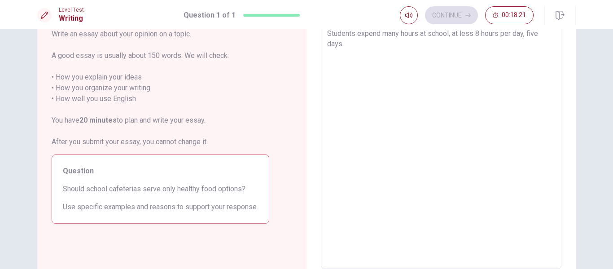
type textarea "x"
type textarea "Students expend many hours at school, at less 8 hours per day, five days p"
type textarea "x"
type textarea "Students expend many hours at school, at less 8 hours per day, five days pe"
type textarea "x"
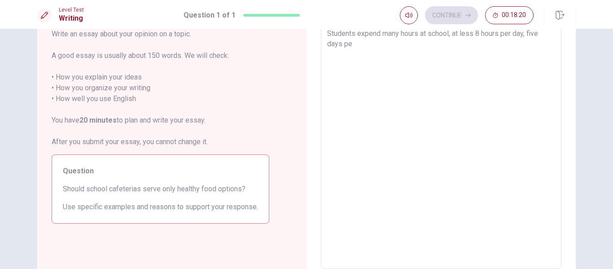
type textarea "Students expend many hours at school, at less 8 hours per day, five days per"
type textarea "x"
type textarea "Students expend many hours at school, at less 8 hours per day, five days per"
type textarea "x"
type textarea "Students expend many hours at school, at less 8 hours per day, five days per w"
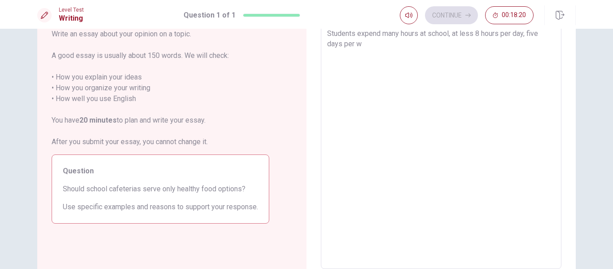
type textarea "x"
type textarea "Students expend many hours at school, at less 8 hours per day, five days per we"
type textarea "x"
type textarea "Students expend many hours at school, at less 8 hours per day, five days per wee"
type textarea "x"
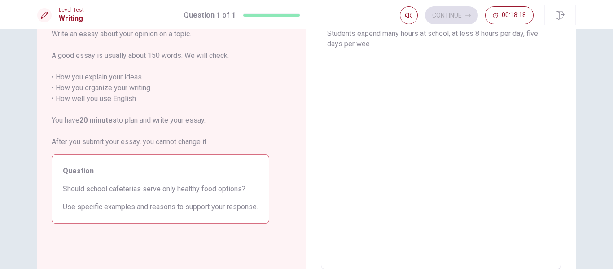
type textarea "Students expend many hours at school, at less 8 hours per day, five days per we…"
type textarea "x"
type textarea "Students expend many hours at school, at less 8 hours per day, five days per we…"
type textarea "x"
type textarea "Students expend many hours at school, at less 8 hours per day, five days per we…"
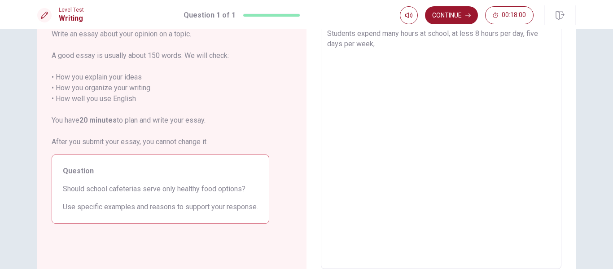
type textarea "x"
type textarea "Students expend many hours at school, at less 8 hours per day, five days per we…"
type textarea "x"
type textarea "Students expend many hours at school, at less 8 hours per day, five days per we…"
type textarea "x"
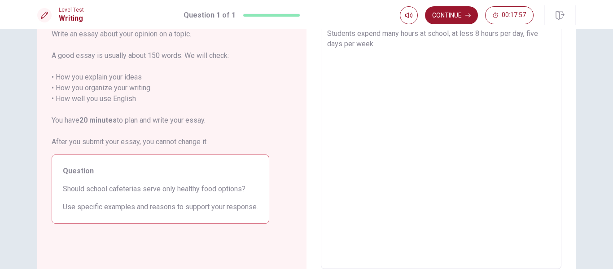
type textarea "Students expend many hours at school, at less 8 hours per day, five days per we…"
type textarea "x"
type textarea "Students expend many hours at school, at less 8 hours per day, five days per we…"
type textarea "x"
type textarea "Students expend many hours at school, at less 8 hours per day, five days per we…"
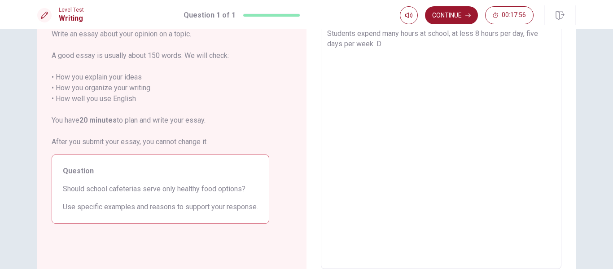
type textarea "x"
type textarea "Students expend many hours at school, at less 8 hours per day, five days per we…"
type textarea "x"
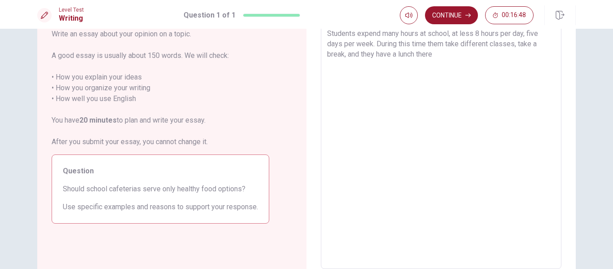
drag, startPoint x: 327, startPoint y: 55, endPoint x: 440, endPoint y: 82, distance: 116.4
click at [440, 82] on textarea "Students expend many hours at school, at less 8 hours per day, five days per we…" at bounding box center [441, 144] width 228 height 233
click at [443, 77] on textarea "Students expend many hours at school, at less 8 hours per day, five days per we…" at bounding box center [441, 144] width 228 height 233
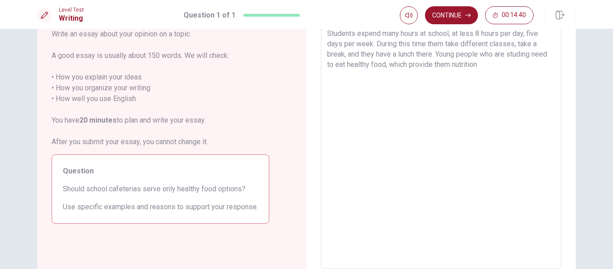
click at [469, 84] on textarea "Students expend many hours at school, at less 8 hours per day, five days per we…" at bounding box center [441, 144] width 228 height 233
click at [530, 86] on textarea "Students expend many hours at school, at less 8 hours per day, five days per we…" at bounding box center [441, 144] width 228 height 233
click at [480, 75] on textarea "Students expend many hours at school, at less 8 hours per day, five days per we…" at bounding box center [441, 144] width 228 height 233
click at [541, 97] on textarea "Students expend many hours at school, at less 8 hours per day, five days per we…" at bounding box center [441, 144] width 228 height 233
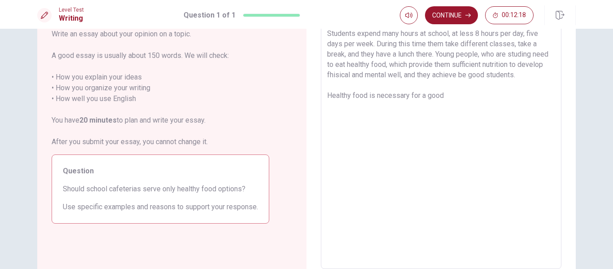
click at [353, 96] on textarea "Students expend many hours at school, at less 8 hours per day, five days per we…" at bounding box center [441, 144] width 228 height 233
click at [451, 114] on textarea "Students expend many hours at school, at less 8 hours per day, five days per we…" at bounding box center [441, 144] width 228 height 233
click at [359, 116] on textarea "Students expend many hours at school, at less 8 hours per day, five days per we…" at bounding box center [441, 144] width 228 height 233
click at [545, 96] on textarea "Students expend many hours at school, at less 8 hours per day, five days per we…" at bounding box center [441, 144] width 228 height 233
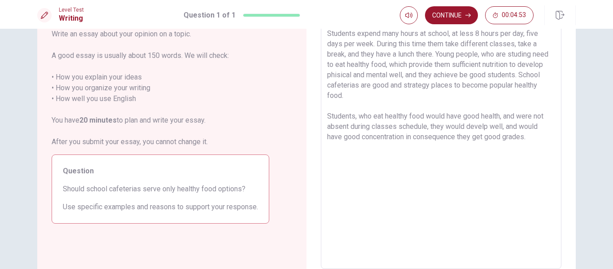
click at [517, 136] on textarea "Students expend many hours at school, at less 8 hours per day, five days per we…" at bounding box center [441, 144] width 228 height 233
click at [351, 148] on textarea "Students expend many hours at school, at less 8 hours per day, five days per we…" at bounding box center [441, 144] width 228 height 233
click at [500, 147] on textarea "Students expend many hours at school, at less 8 hours per day, five days per we…" at bounding box center [441, 144] width 228 height 233
click at [425, 159] on textarea "Students expend many hours at school, at less 8 hours per day, five days per we…" at bounding box center [441, 144] width 228 height 233
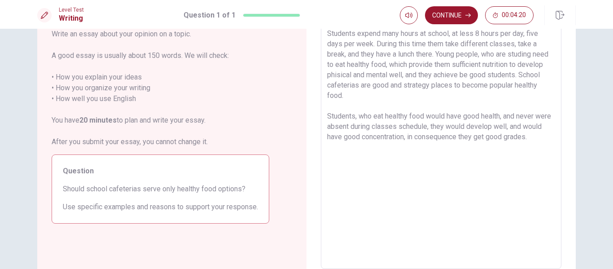
click at [551, 158] on textarea "Students expend many hours at school, at less 8 hours per day, five days per we…" at bounding box center [441, 144] width 228 height 233
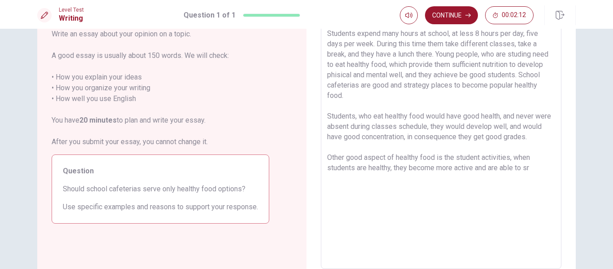
click at [535, 187] on textarea "Students expend many hours at school, at less 8 hours per day, five days per we…" at bounding box center [441, 144] width 228 height 233
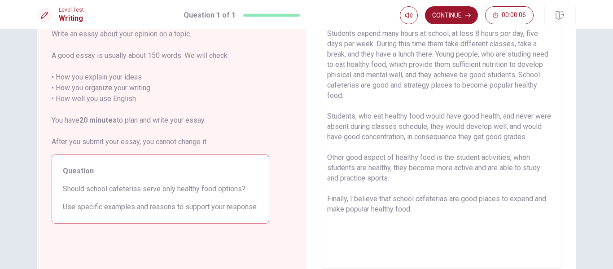
click at [423, 65] on textarea "Students expend many hours at school, at less 8 hours per day, five days per we…" at bounding box center [441, 144] width 228 height 233
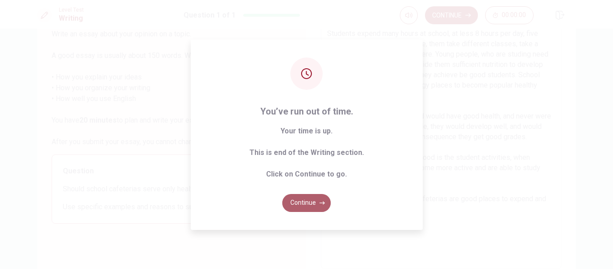
click at [307, 203] on button "Continue" at bounding box center [306, 203] width 48 height 18
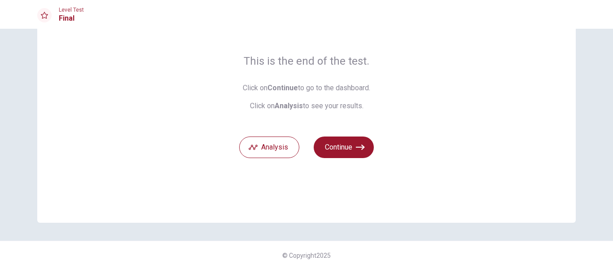
scroll to position [58, 0]
click at [347, 145] on button "Continue" at bounding box center [344, 147] width 60 height 22
